Goal: Transaction & Acquisition: Obtain resource

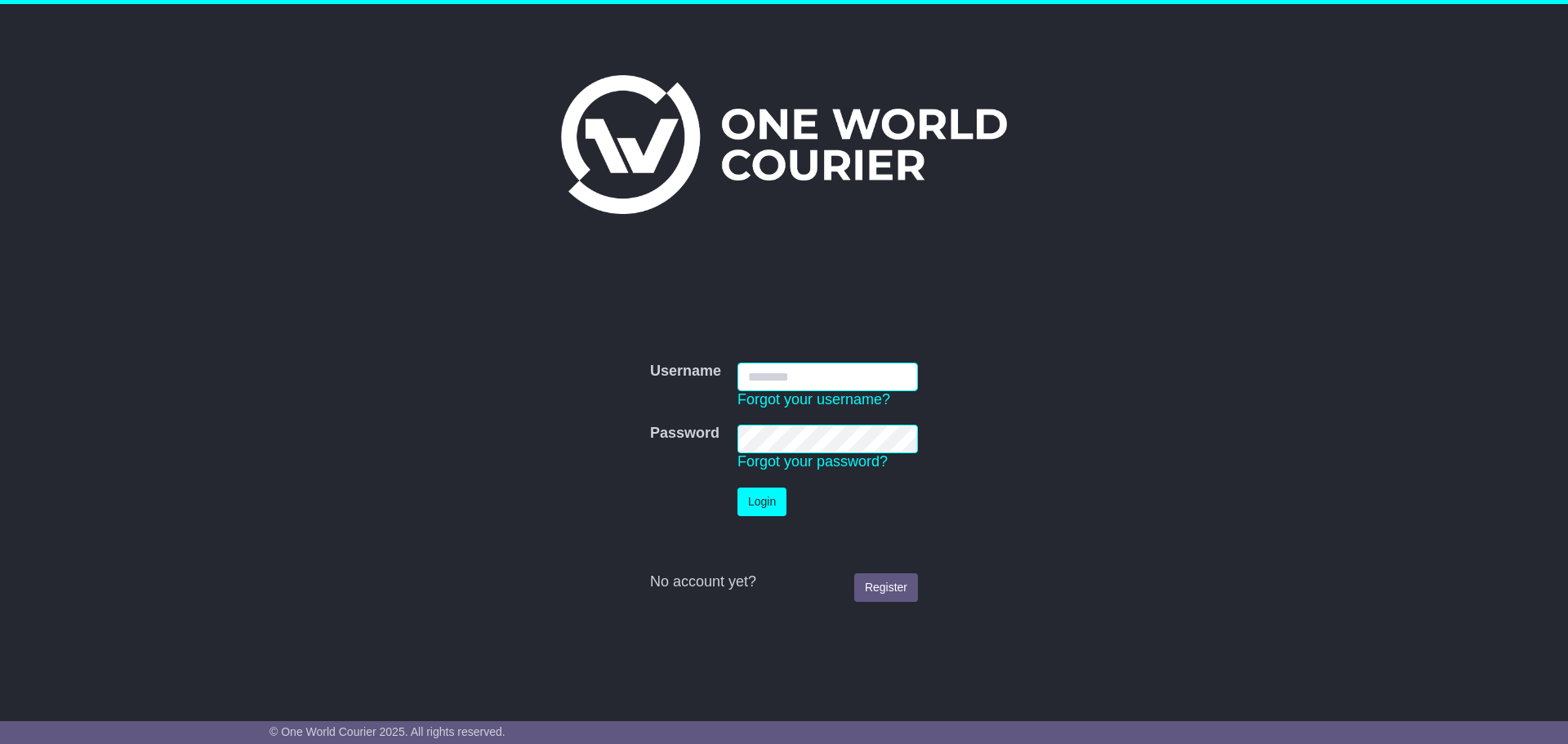
type input "**********"
click at [765, 443] on button "Login" at bounding box center [761, 501] width 49 height 28
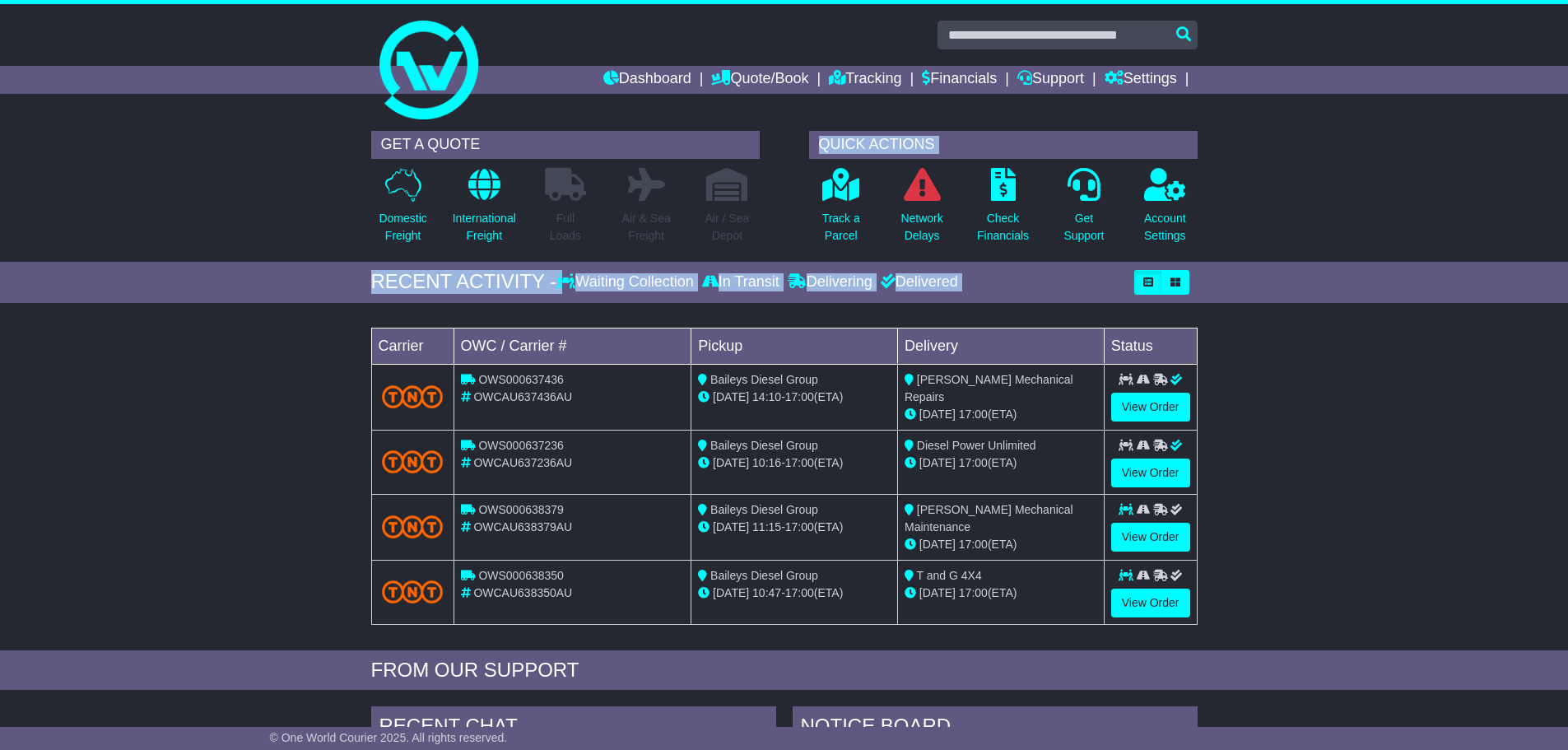
drag, startPoint x: 324, startPoint y: 244, endPoint x: 1286, endPoint y: 625, distance: 1034.7
click at [1286, 625] on div "Loading... No bookings found Carrier OWC / Carrier # Pickup Delivery Status OWS…" at bounding box center [784, 480] width 1568 height 339
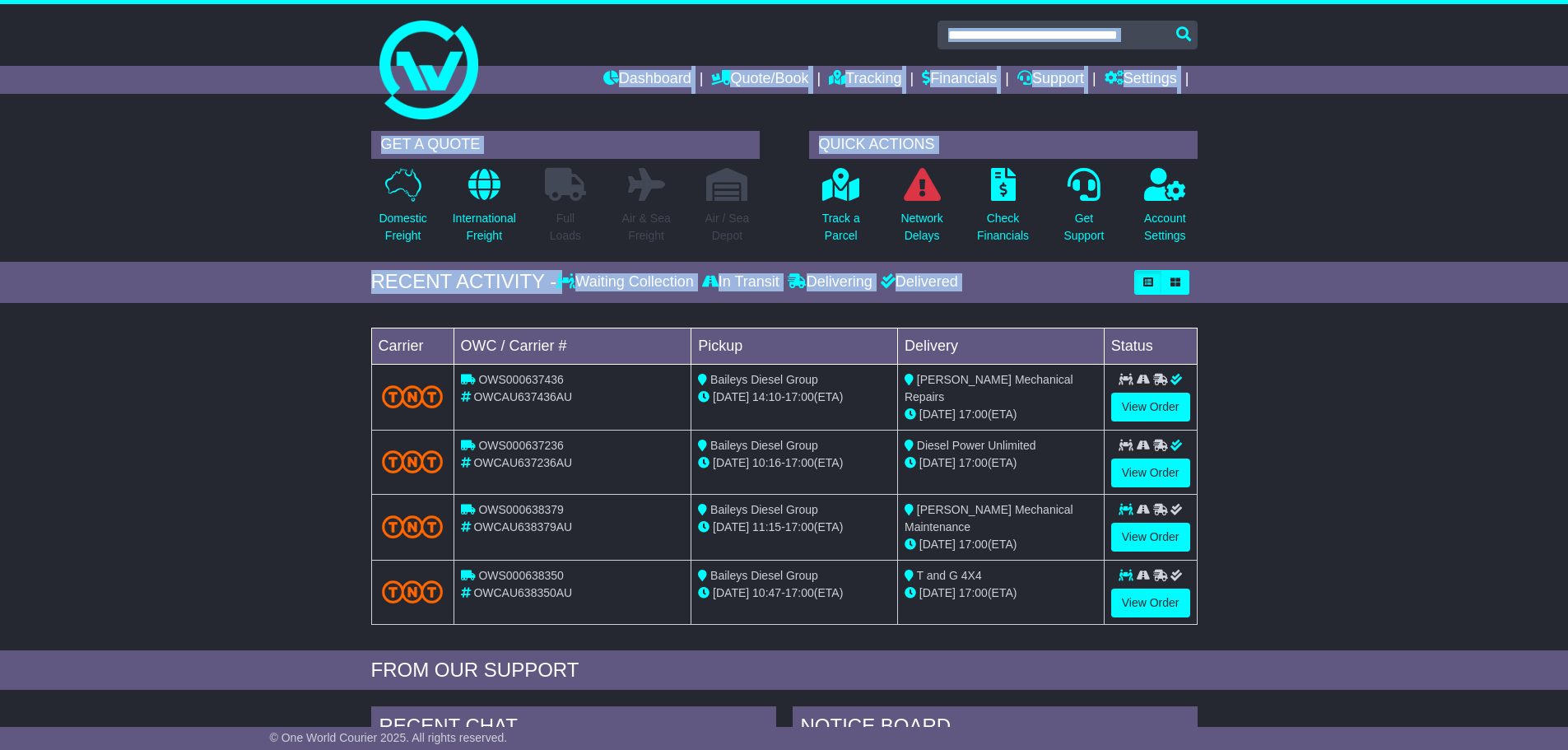
drag, startPoint x: 1248, startPoint y: 116, endPoint x: 1240, endPoint y: 460, distance: 344.1
click at [1240, 460] on div "Dashboard Quote/Book Domestic International Saved Quotes" at bounding box center [784, 723] width 1568 height 1437
click at [1240, 459] on div "Loading... No bookings found Carrier OWC / Carrier # Pickup Delivery Status OWS…" at bounding box center [784, 480] width 1568 height 339
drag, startPoint x: 104, startPoint y: 92, endPoint x: 1476, endPoint y: 520, distance: 1437.2
click at [1476, 520] on div "Dashboard Quote/Book Domestic International Saved Quotes" at bounding box center [784, 723] width 1568 height 1437
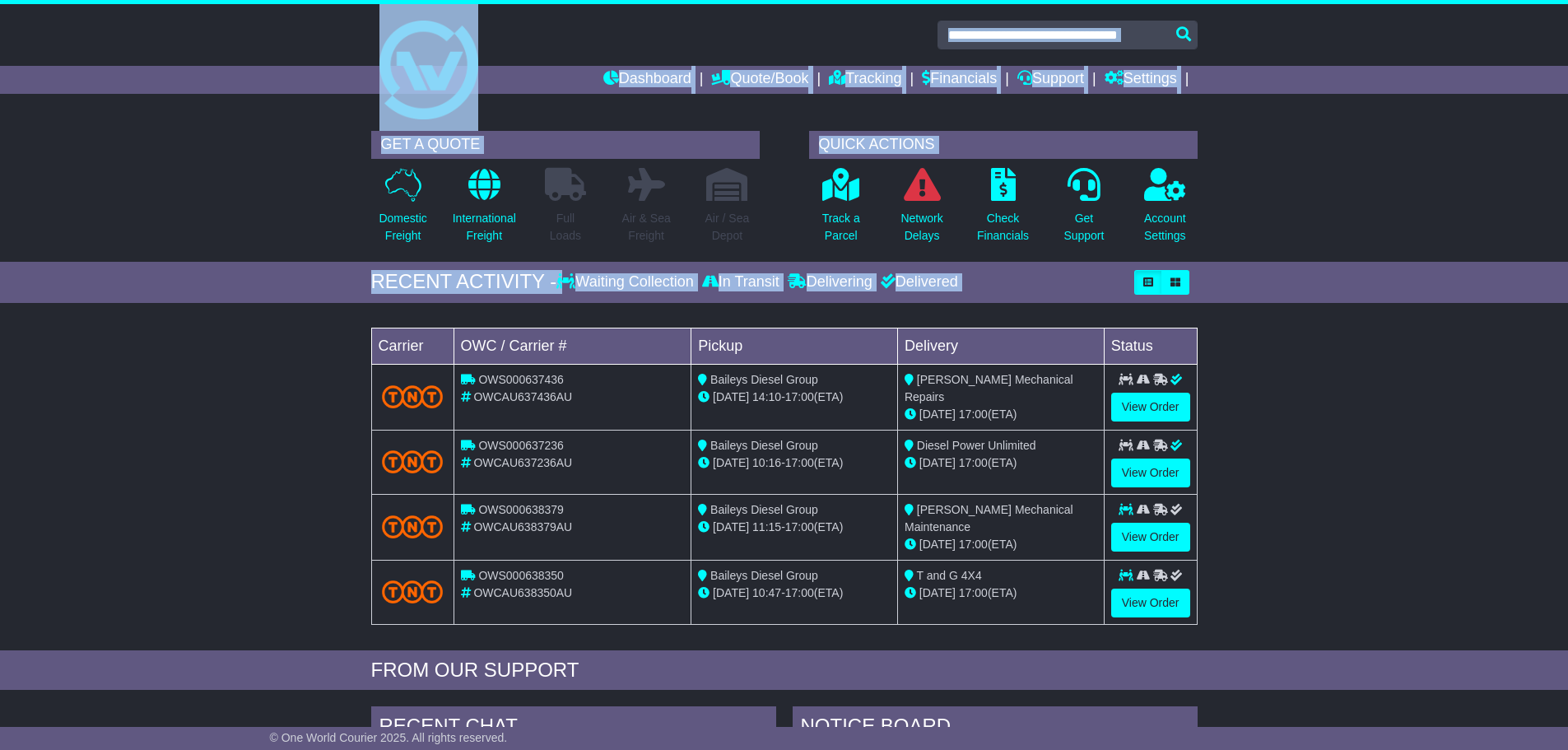
click at [1476, 520] on div "Loading... No bookings found Carrier OWC / Carrier # Pickup Delivery Status OWS…" at bounding box center [784, 480] width 1568 height 339
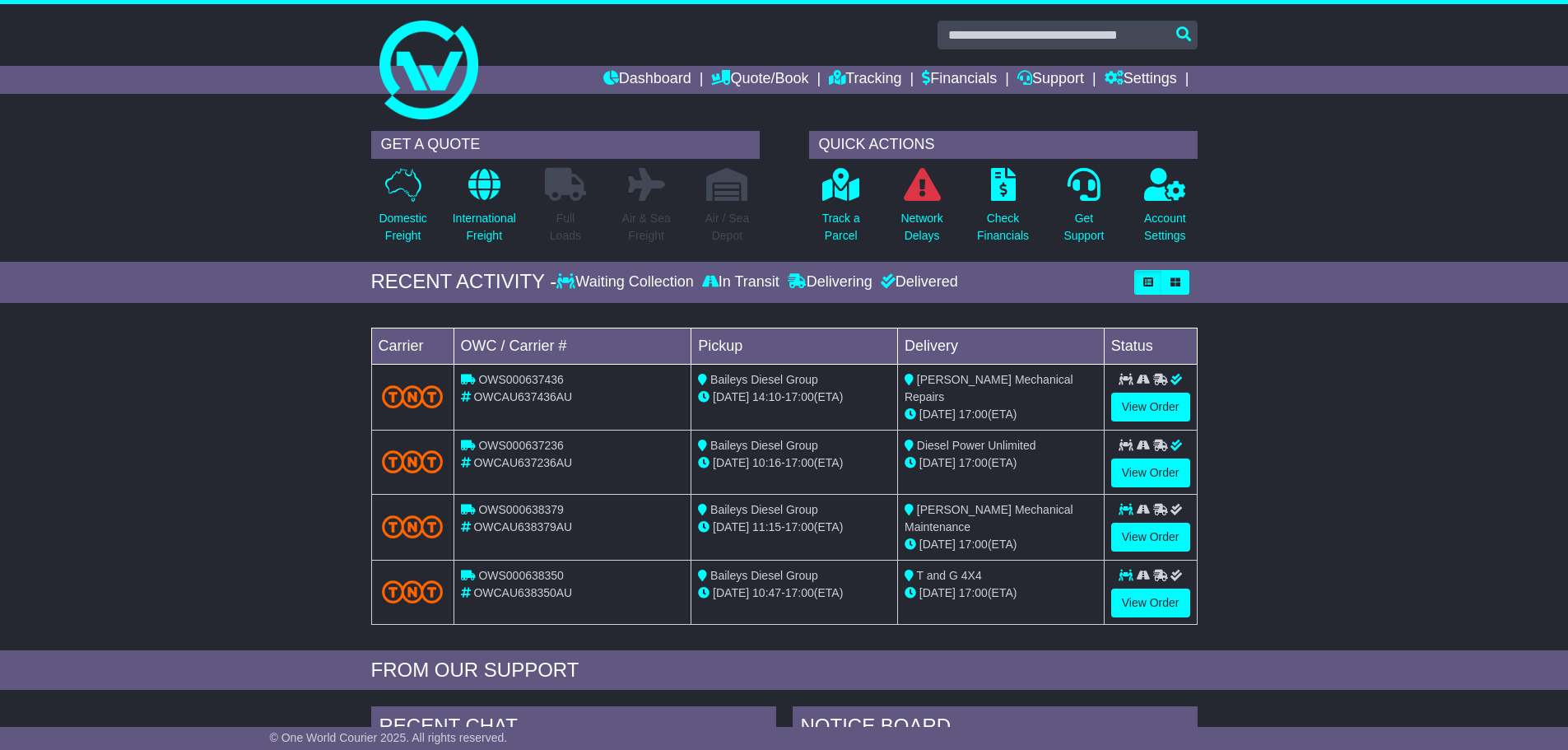
drag, startPoint x: 1476, startPoint y: 520, endPoint x: 1486, endPoint y: 96, distance: 424.1
click at [1486, 96] on div at bounding box center [784, 64] width 1568 height 118
